Goal: Navigation & Orientation: Understand site structure

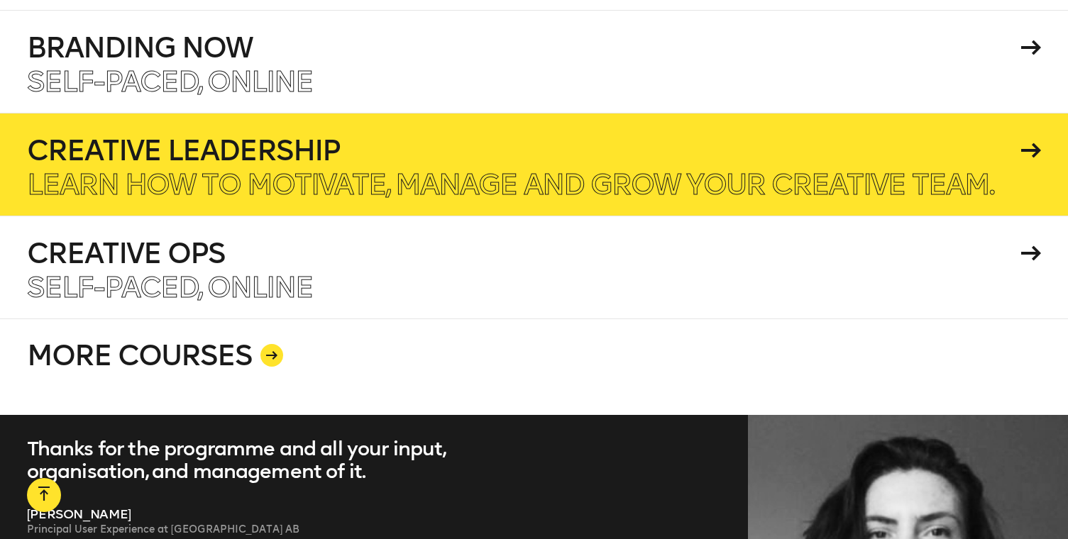
scroll to position [2447, 0]
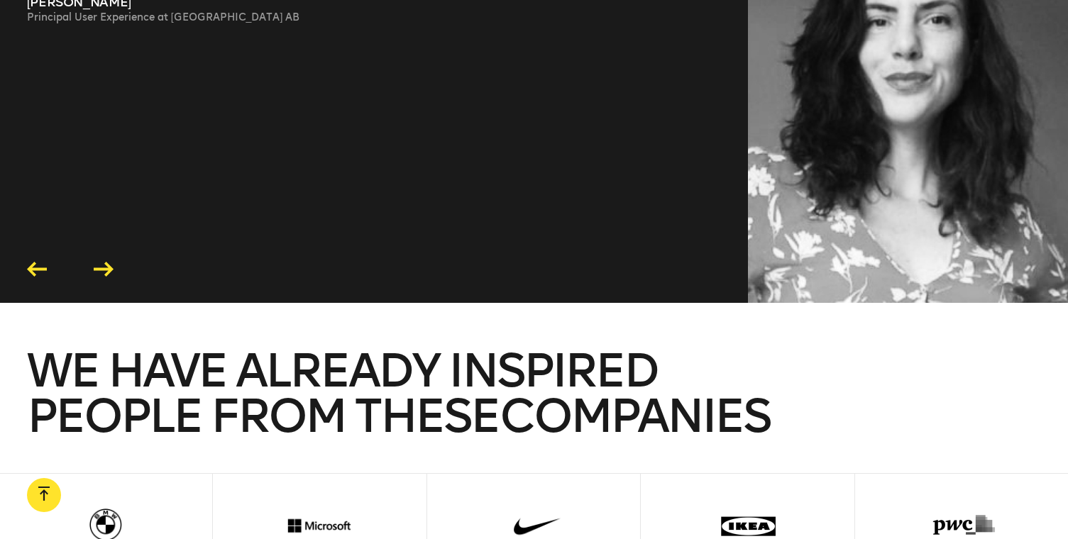
scroll to position [3040, 0]
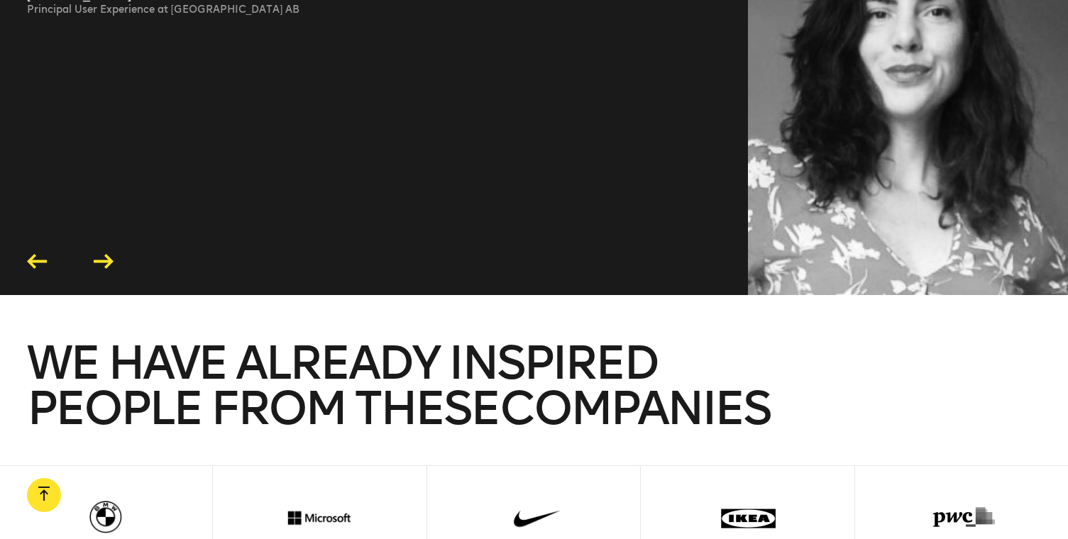
click at [97, 262] on div "Thanks for the programme and all your input, organisation, and management of it…" at bounding box center [534, 95] width 1068 height 400
click at [97, 254] on icon at bounding box center [104, 261] width 20 height 15
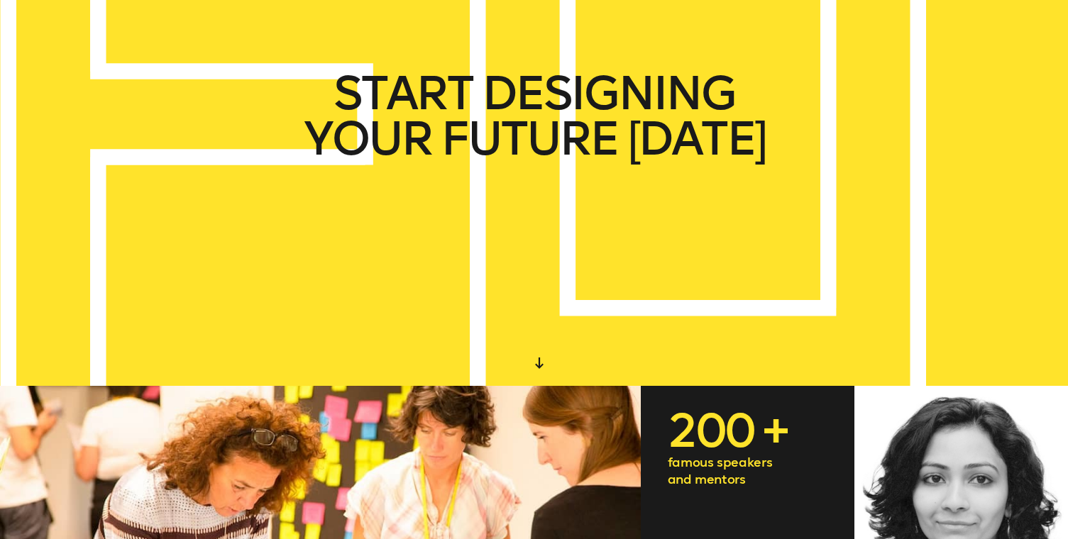
scroll to position [0, 0]
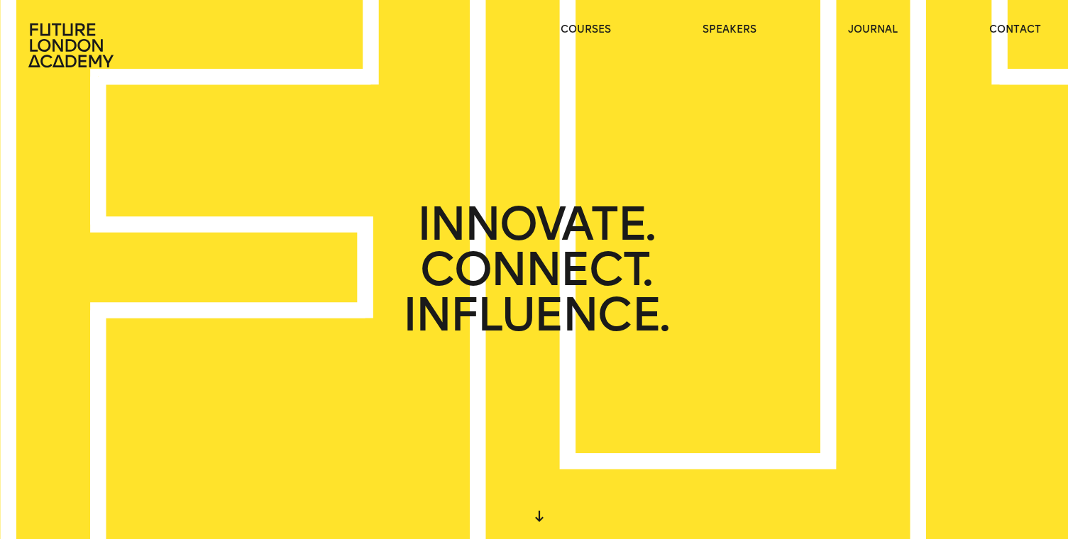
drag, startPoint x: 276, startPoint y: 236, endPoint x: 488, endPoint y: 29, distance: 296.0
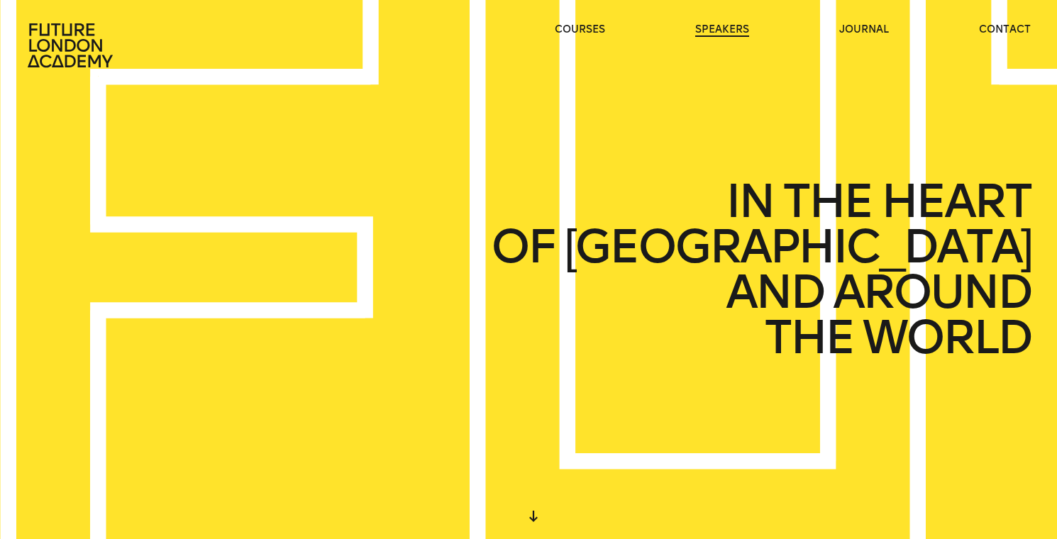
click at [706, 31] on link "speakers" at bounding box center [722, 30] width 54 height 14
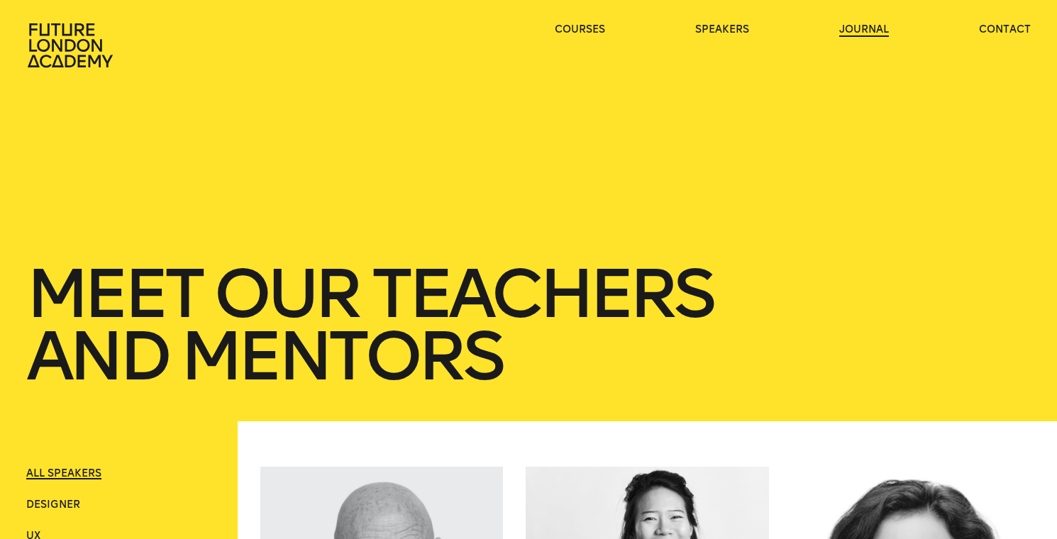
click at [871, 28] on link "journal" at bounding box center [864, 30] width 50 height 14
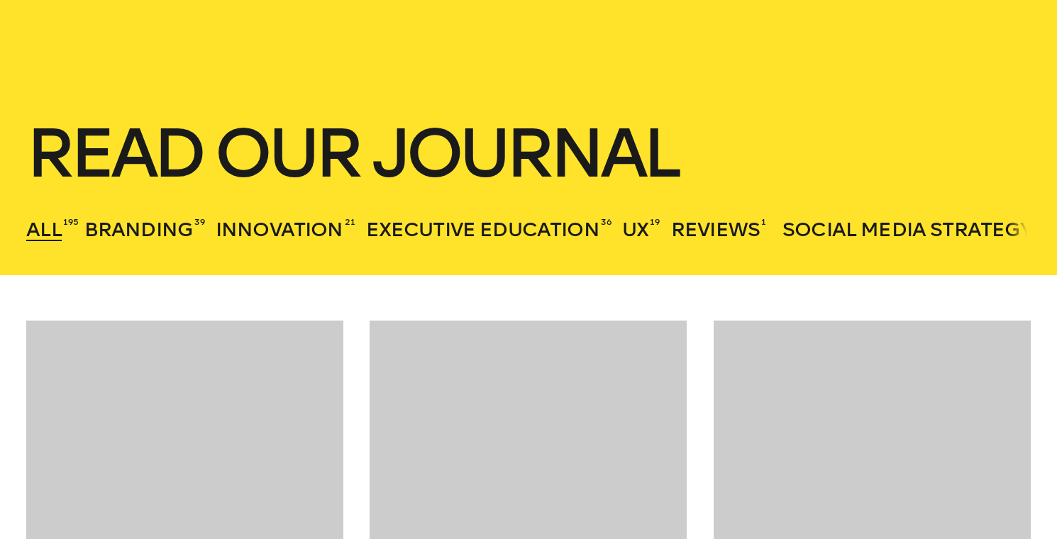
scroll to position [145, 0]
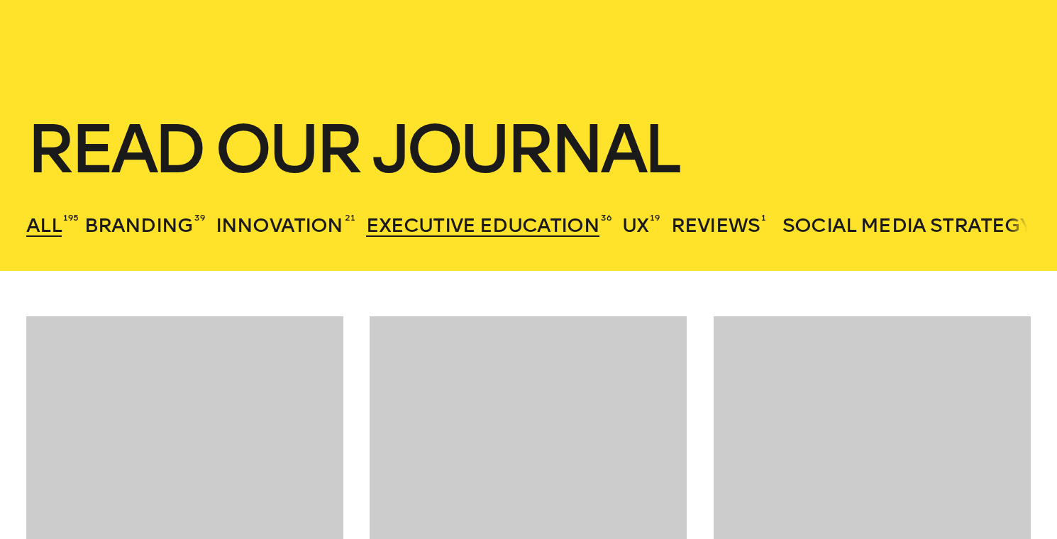
click at [503, 226] on span "Executive Education" at bounding box center [482, 225] width 233 height 23
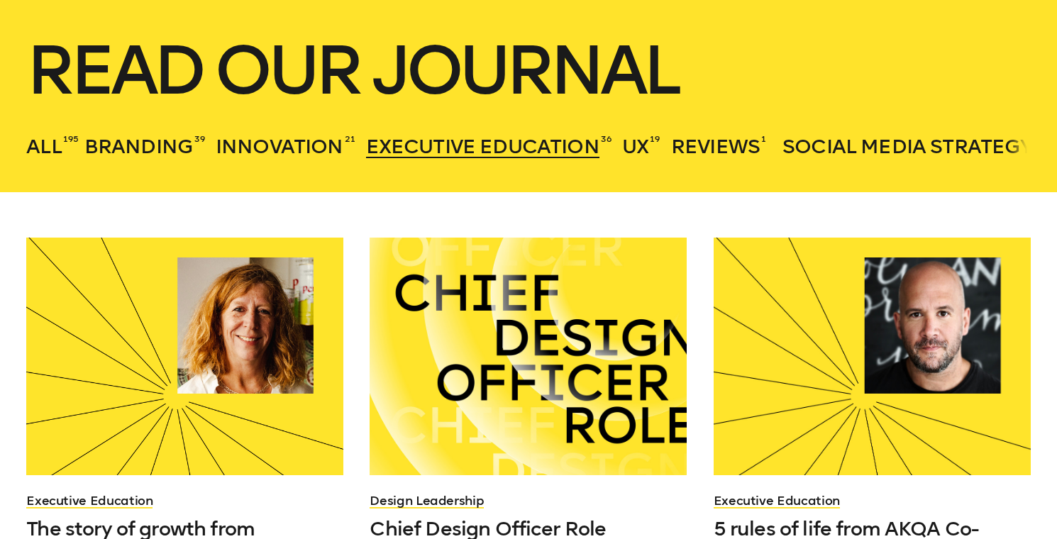
scroll to position [215, 0]
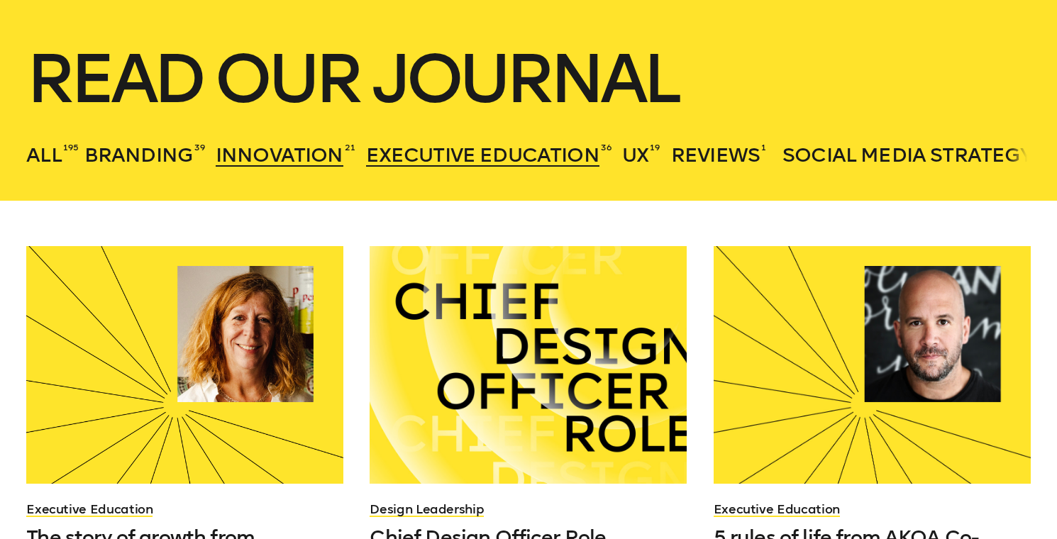
click at [291, 160] on span "Innovation" at bounding box center [280, 154] width 128 height 23
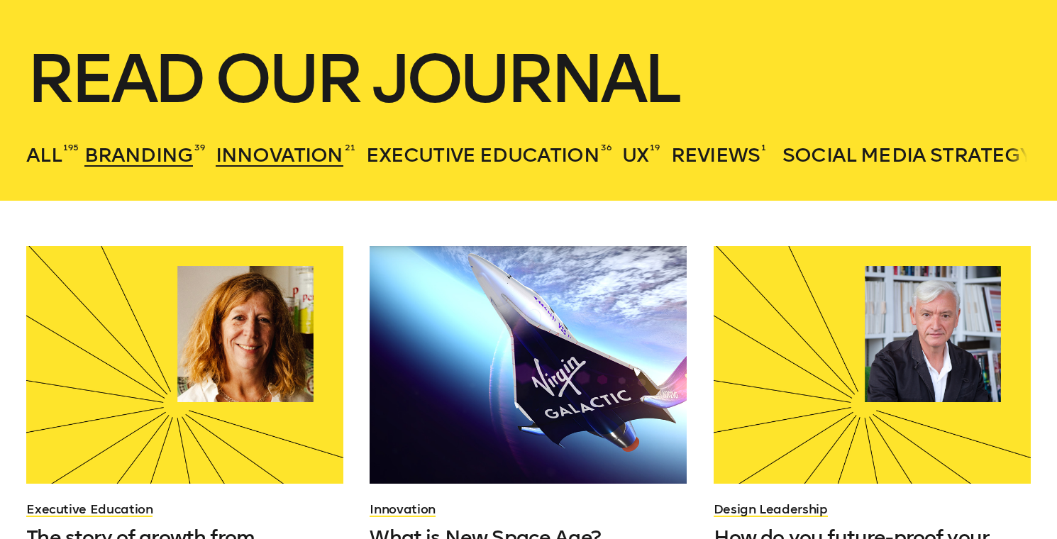
click at [143, 159] on span "Branding" at bounding box center [138, 154] width 109 height 23
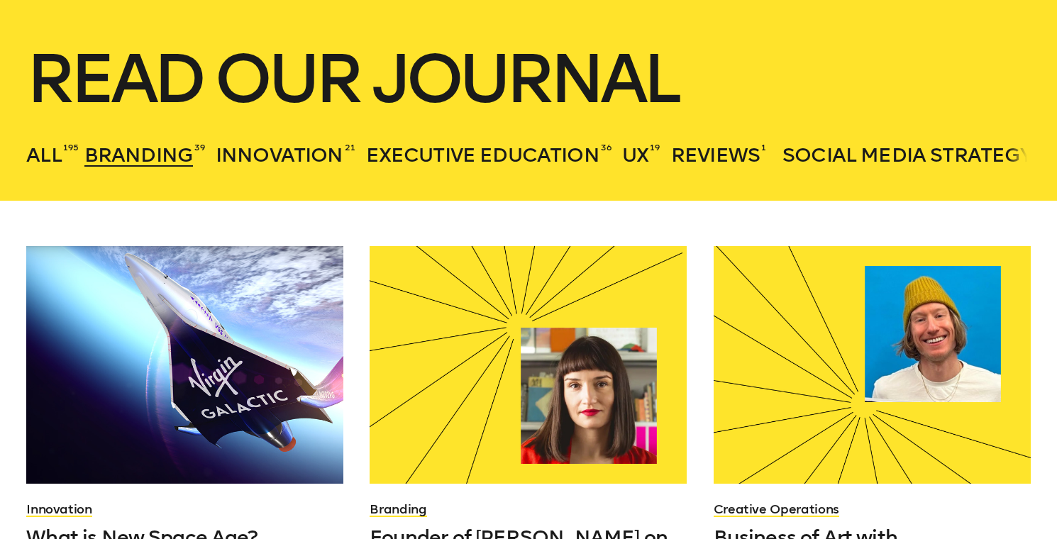
scroll to position [0, 0]
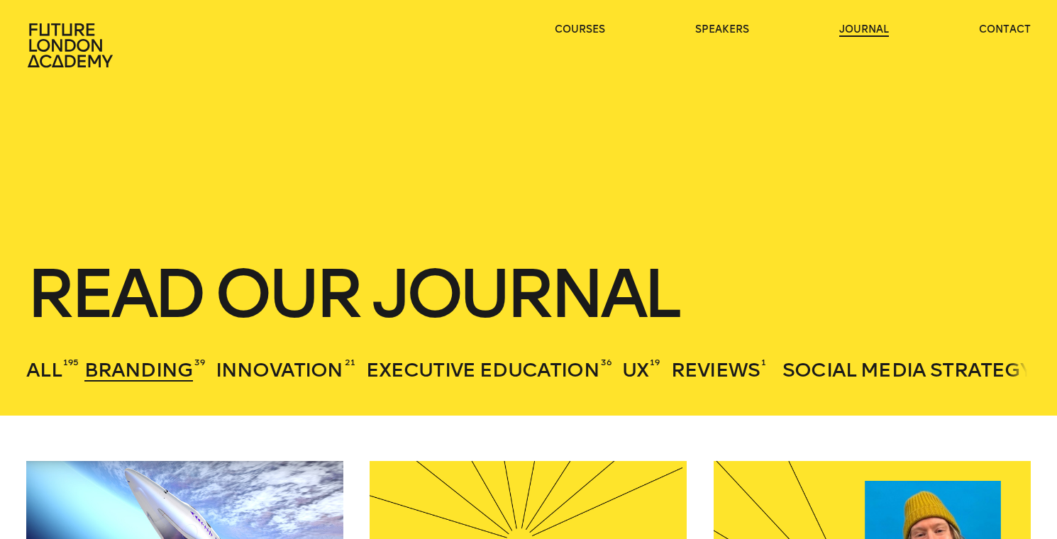
click at [855, 28] on link "journal" at bounding box center [864, 30] width 50 height 14
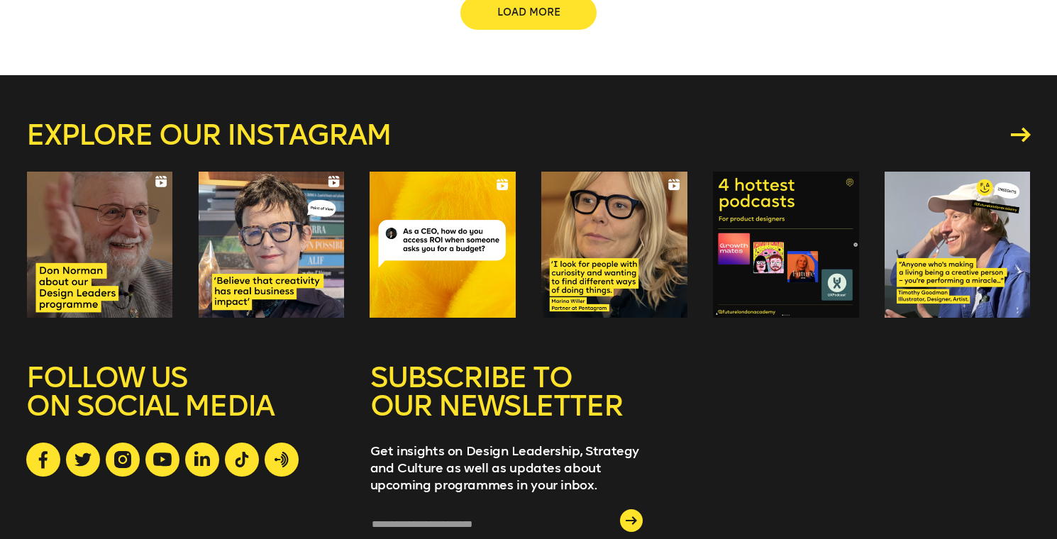
scroll to position [236, 0]
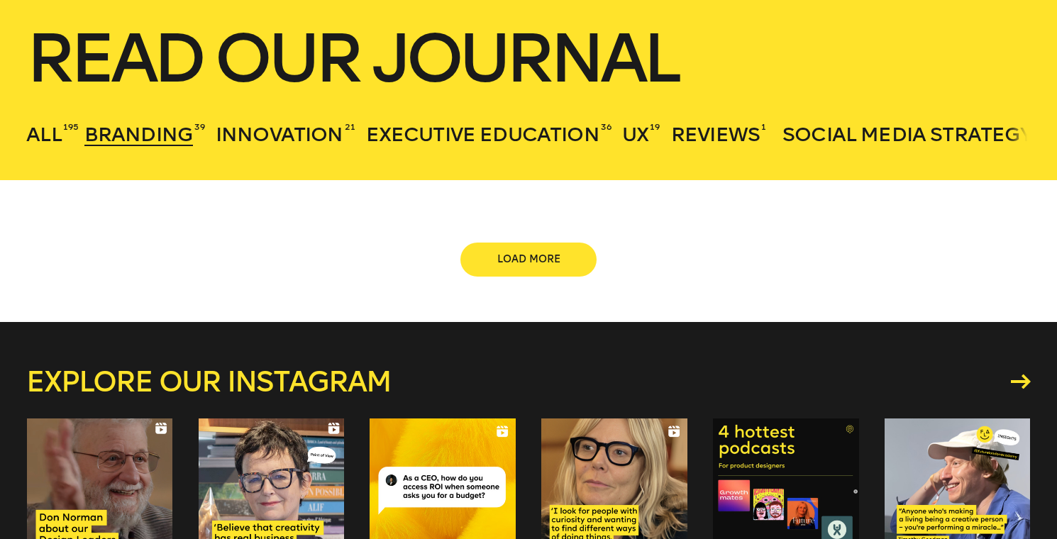
click at [345, 134] on ul "All 195 Branding 39 Innovation 21 Executive Education 36 UX 19 Reviews 1 Social…" at bounding box center [528, 131] width 1004 height 30
click at [321, 135] on span "Innovation" at bounding box center [280, 134] width 128 height 23
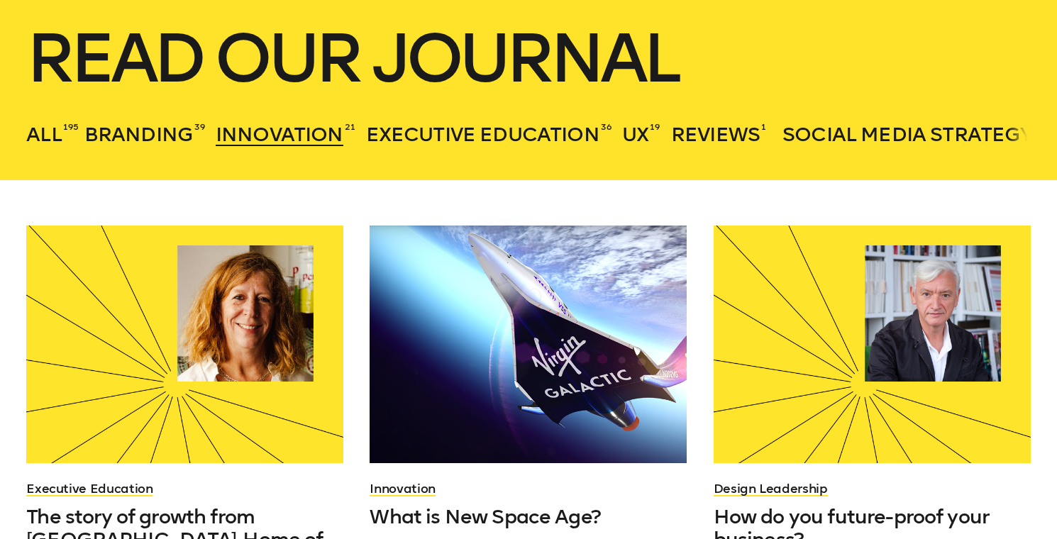
scroll to position [205, 0]
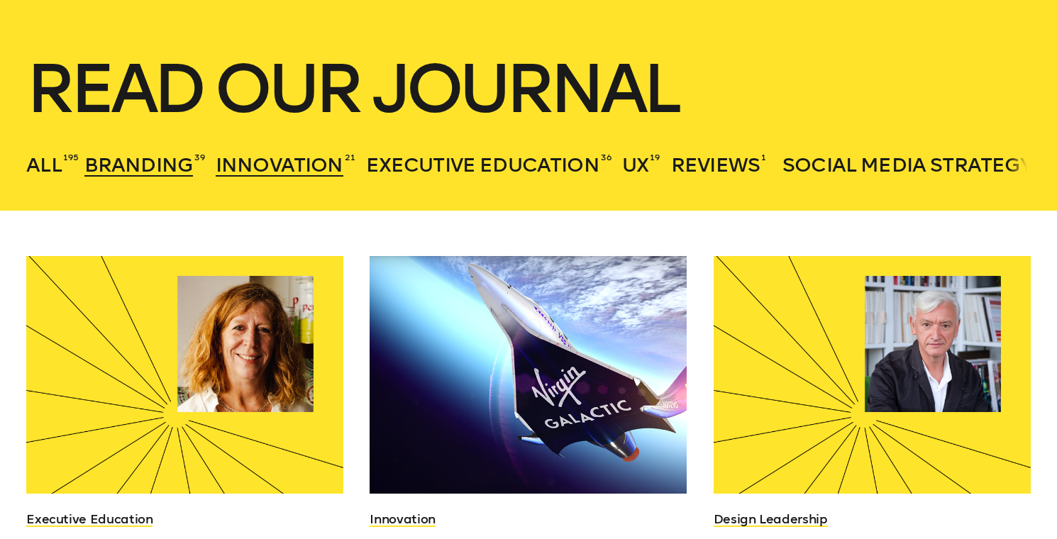
click at [172, 170] on span "Branding" at bounding box center [138, 164] width 109 height 23
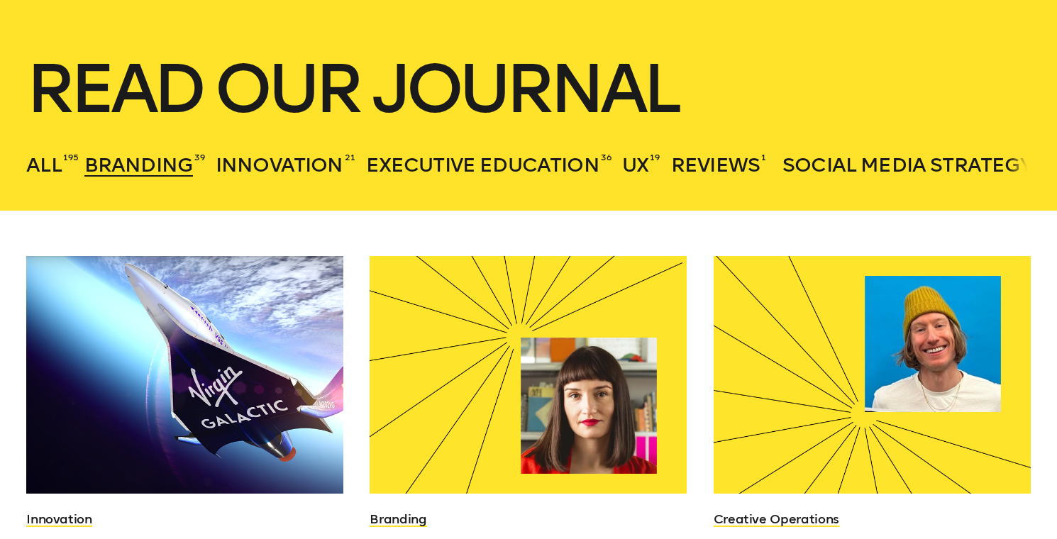
click at [70, 165] on ul "All 195 Branding 39 Innovation 21 Executive Education 36 UX 19 Reviews 1 Social…" at bounding box center [528, 162] width 1004 height 30
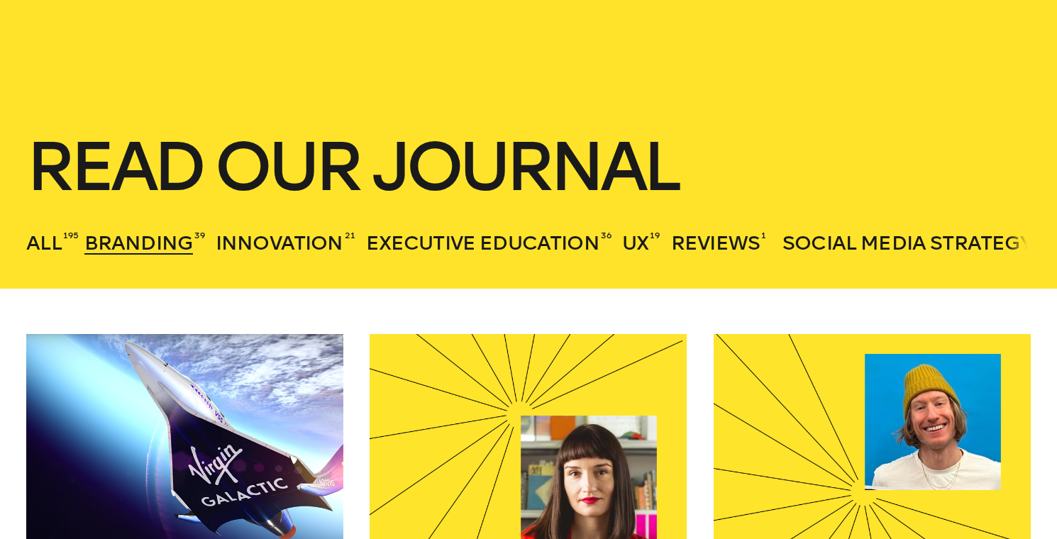
scroll to position [0, 0]
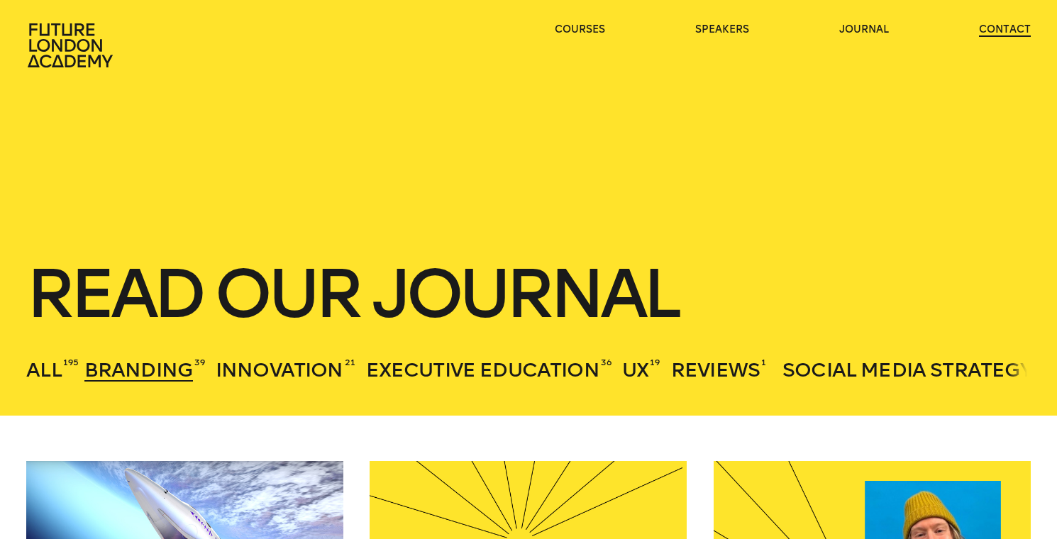
click at [1014, 31] on link "contact" at bounding box center [1005, 30] width 52 height 14
